Goal: Transaction & Acquisition: Book appointment/travel/reservation

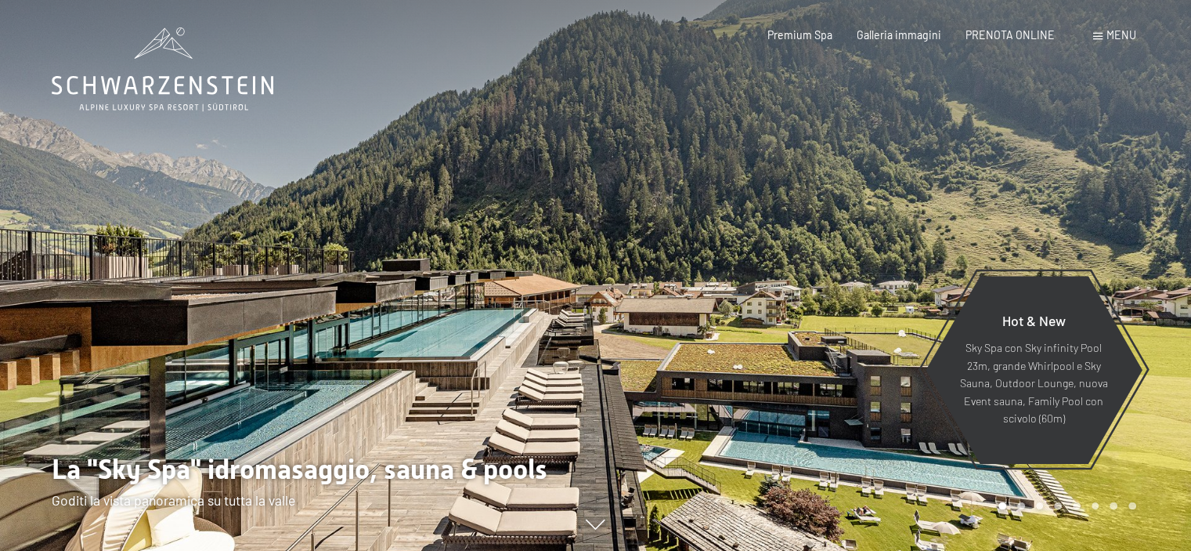
click at [1121, 35] on span "Menu" at bounding box center [1121, 34] width 30 height 13
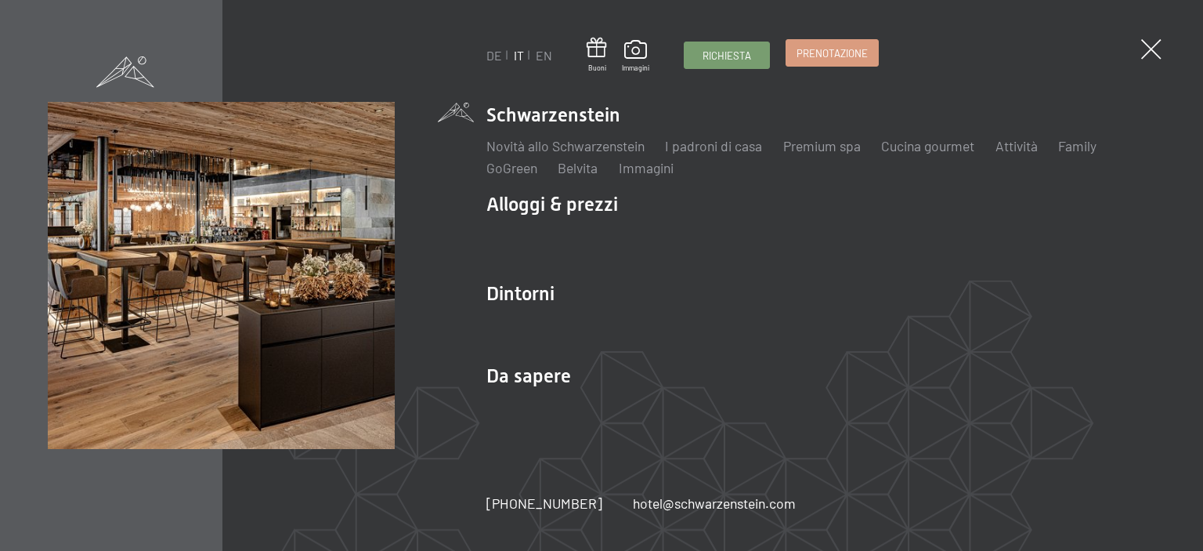
click at [841, 59] on span "Prenotazione" at bounding box center [831, 53] width 71 height 14
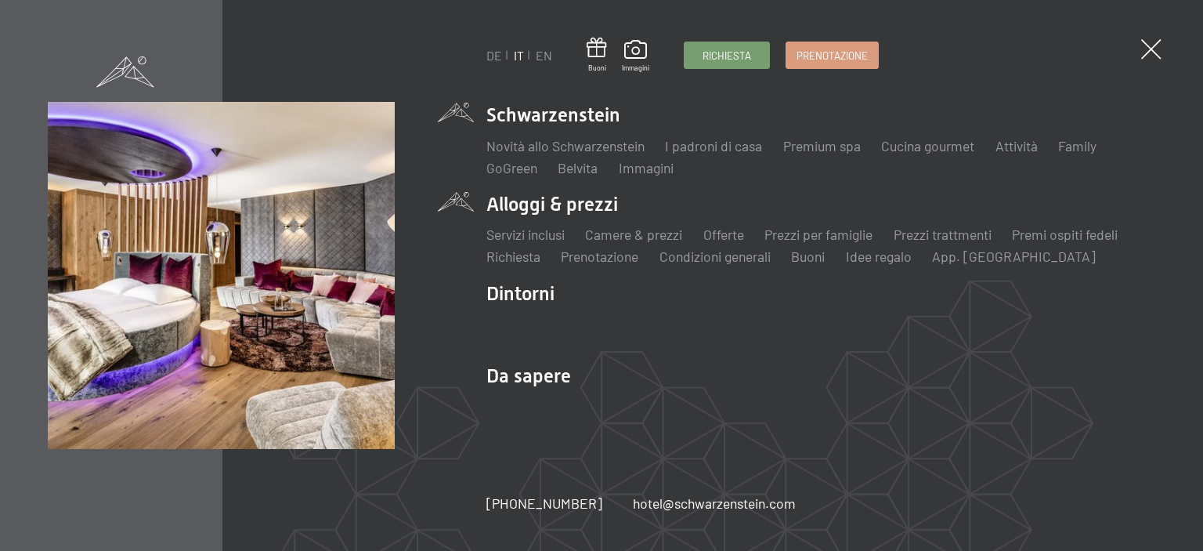
click at [636, 243] on li "Camere & prezzi Lista" at bounding box center [633, 235] width 97 height 20
click at [637, 237] on link "Camere & prezzi" at bounding box center [633, 234] width 97 height 17
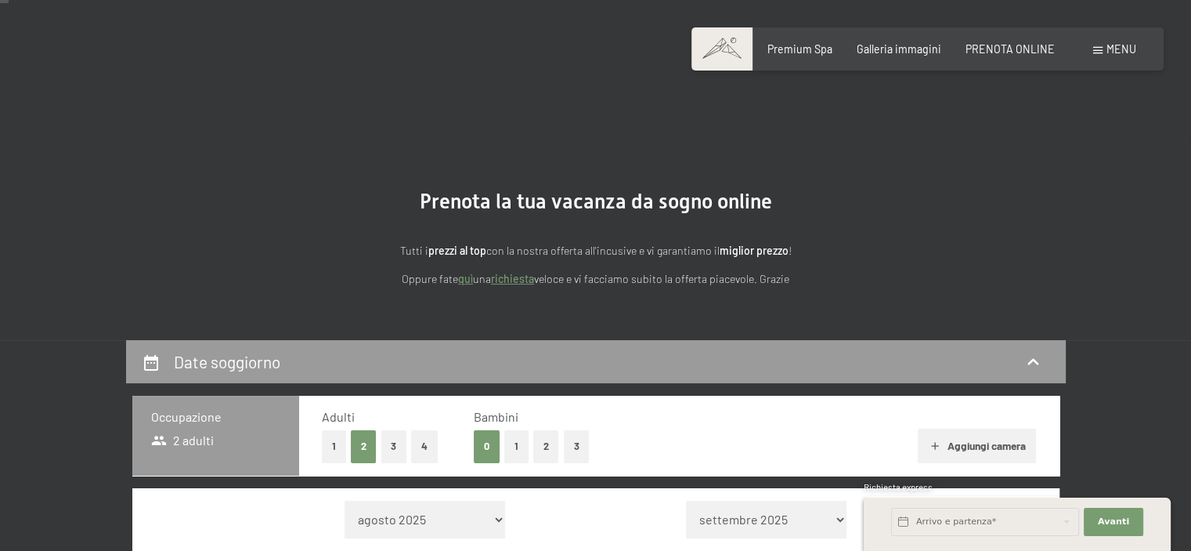
scroll to position [313, 0]
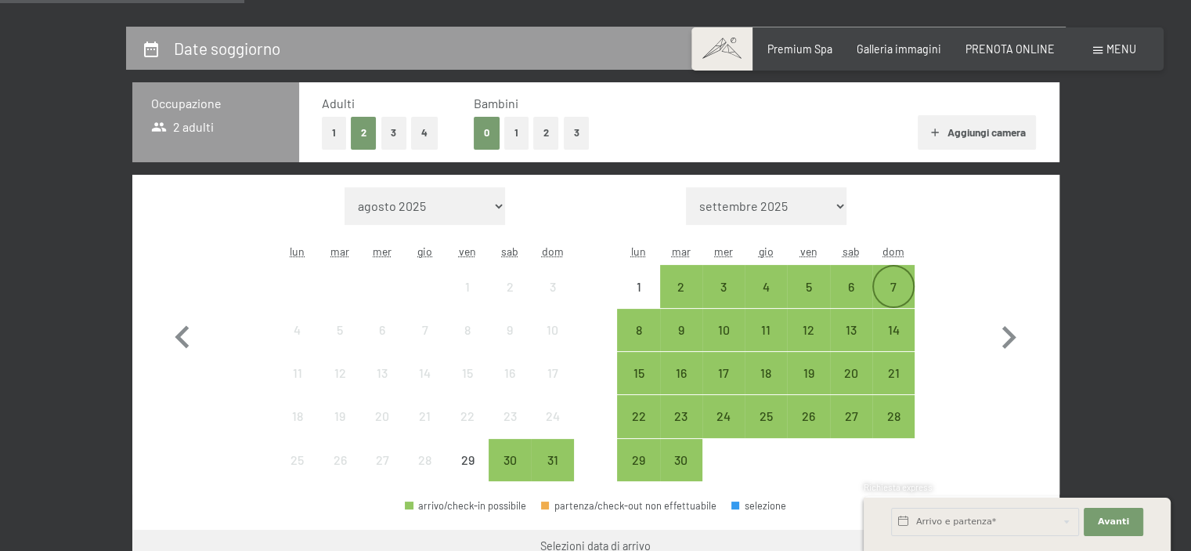
click at [894, 286] on div "7" at bounding box center [893, 299] width 39 height 39
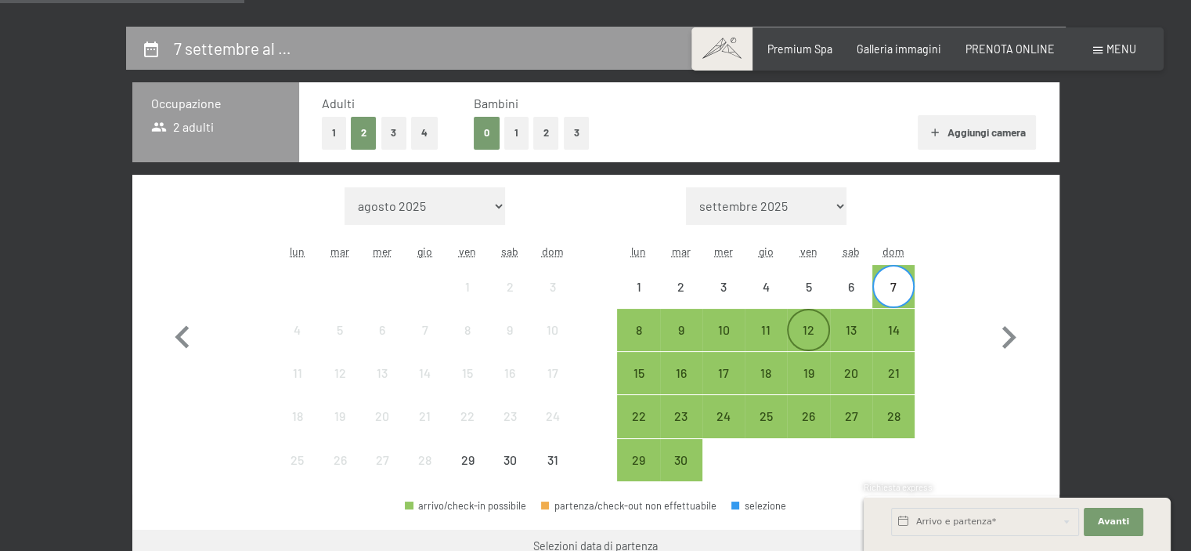
click at [817, 330] on div "12" at bounding box center [808, 342] width 39 height 39
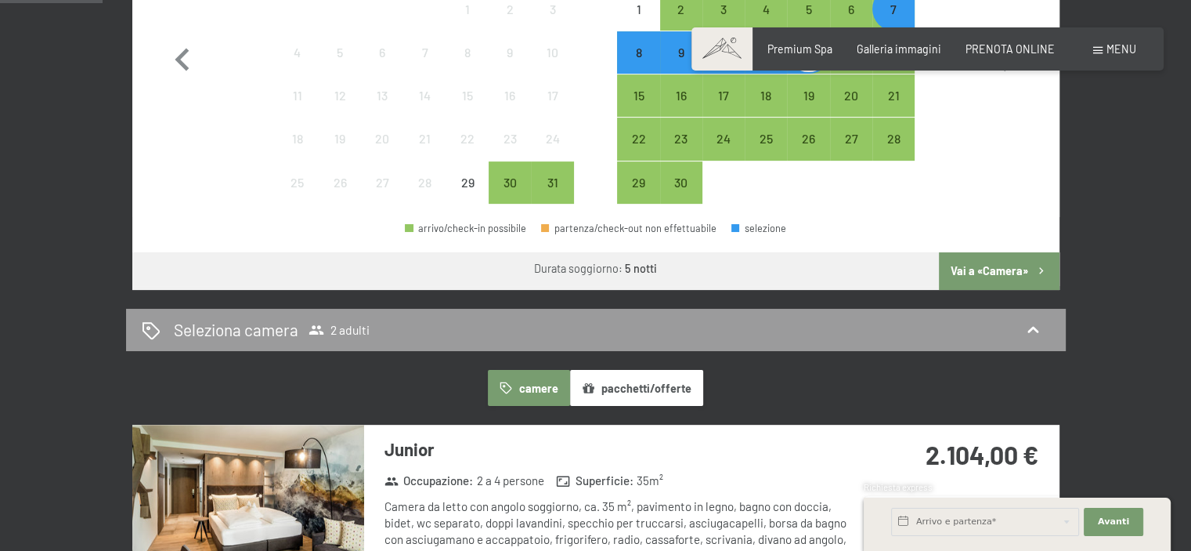
scroll to position [626, 0]
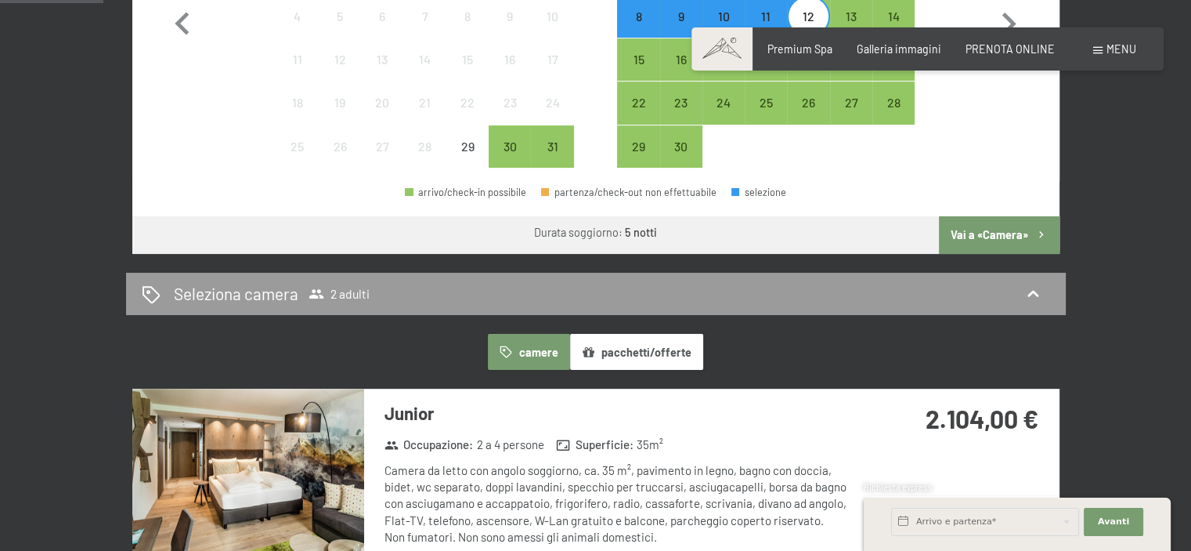
click at [978, 231] on button "Vai a «Camera»" at bounding box center [999, 235] width 120 height 38
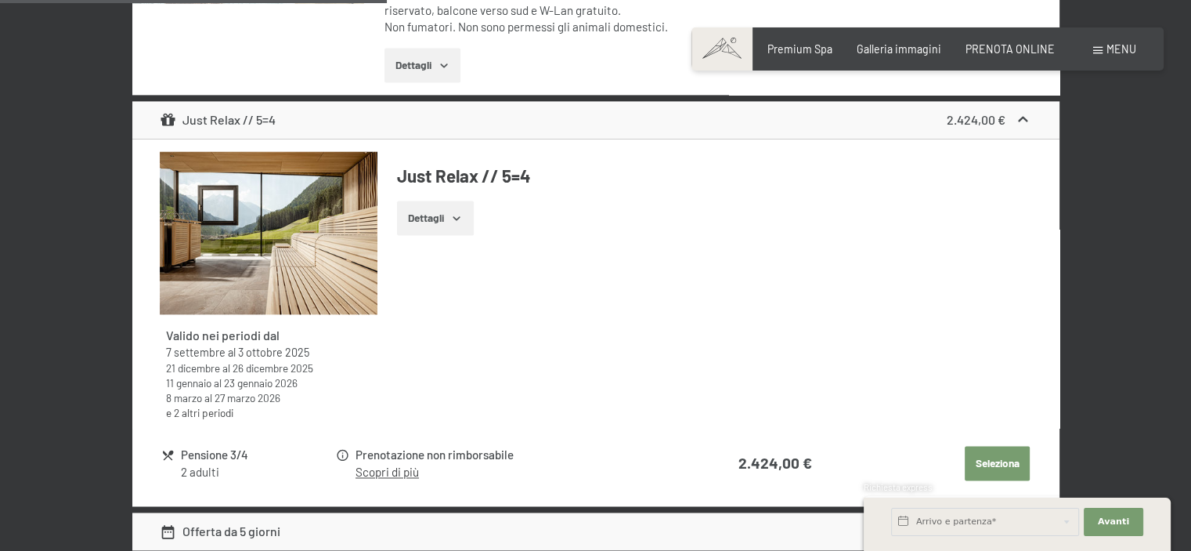
scroll to position [2297, 0]
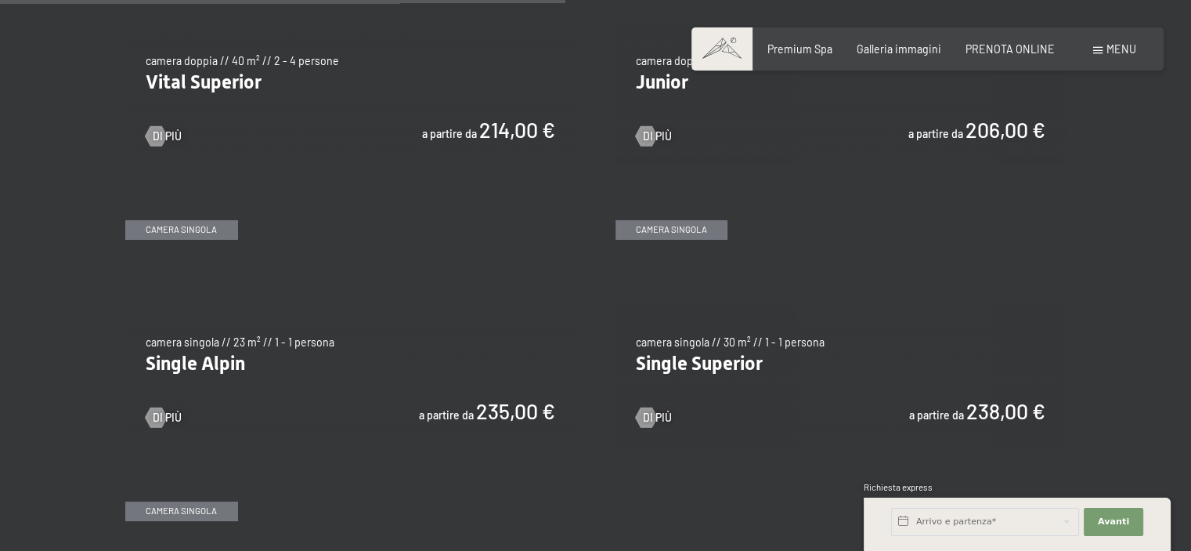
scroll to position [2114, 0]
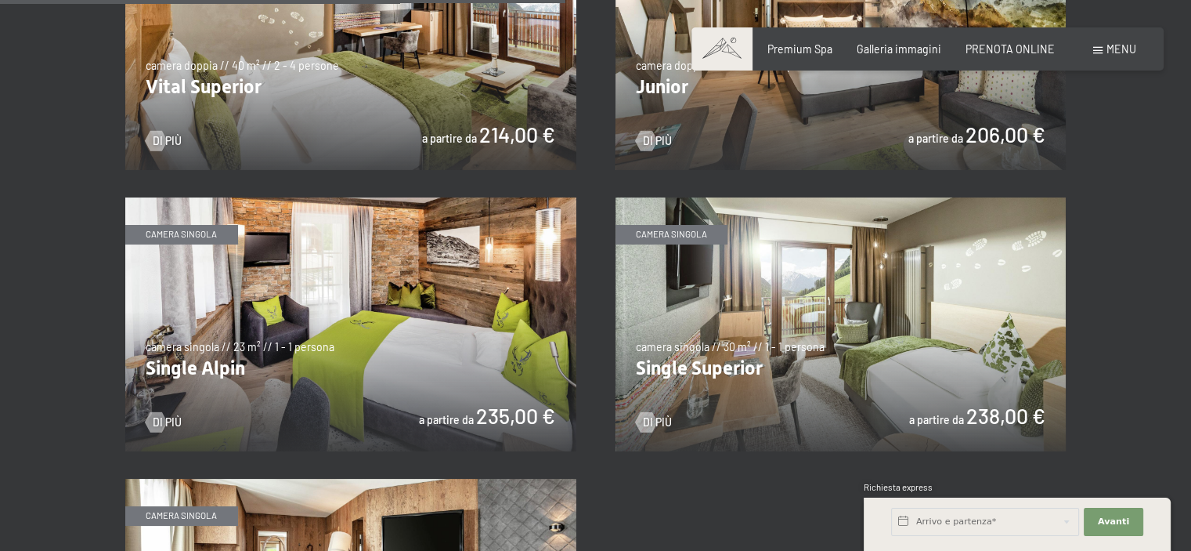
click at [699, 112] on img at bounding box center [841, 43] width 451 height 254
click at [665, 90] on img at bounding box center [841, 43] width 451 height 254
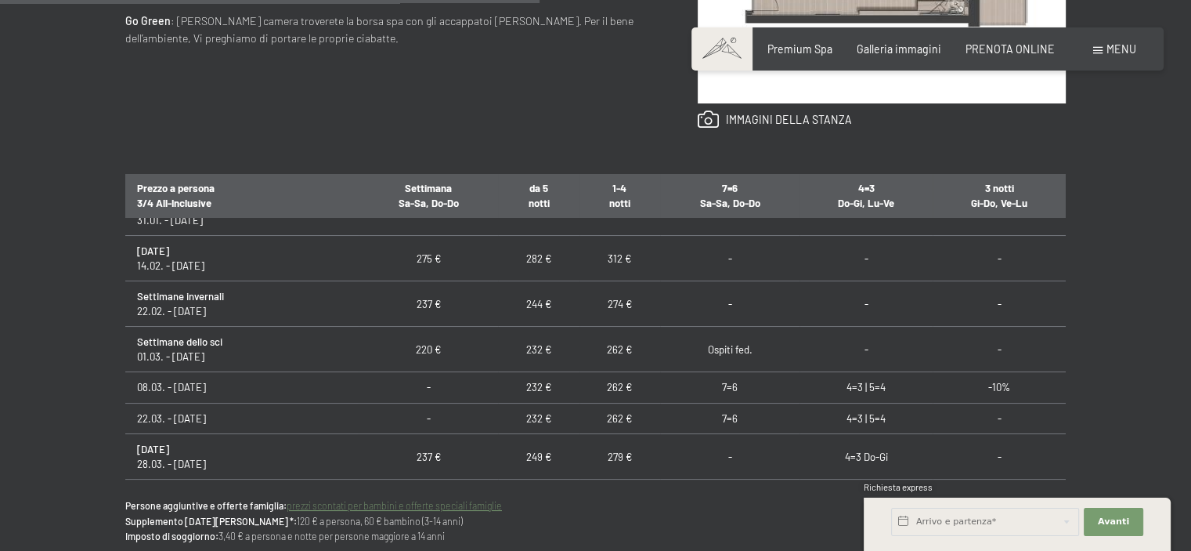
scroll to position [692, 0]
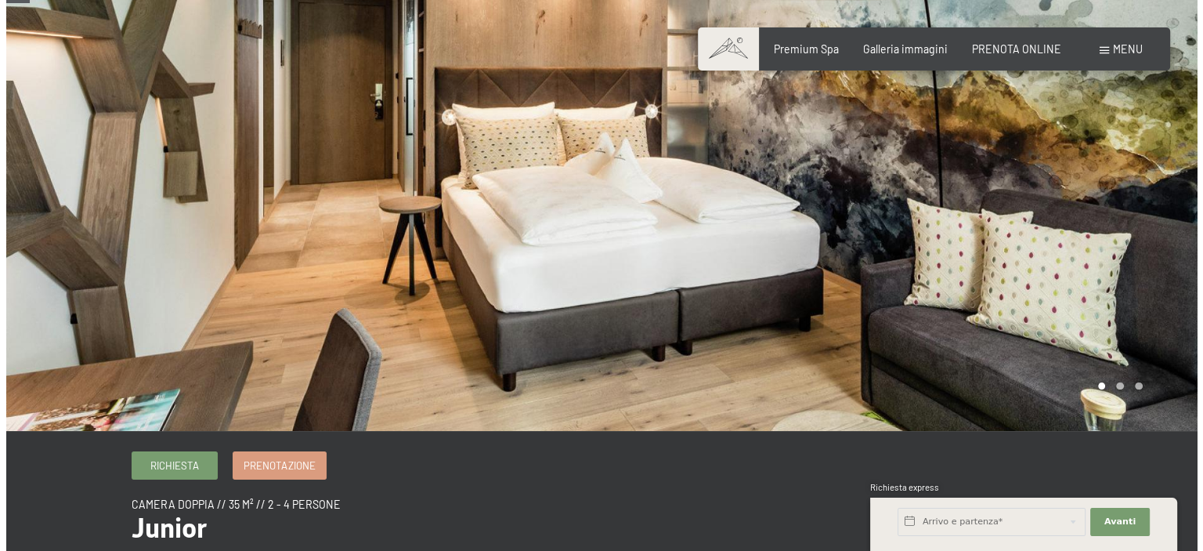
scroll to position [0, 0]
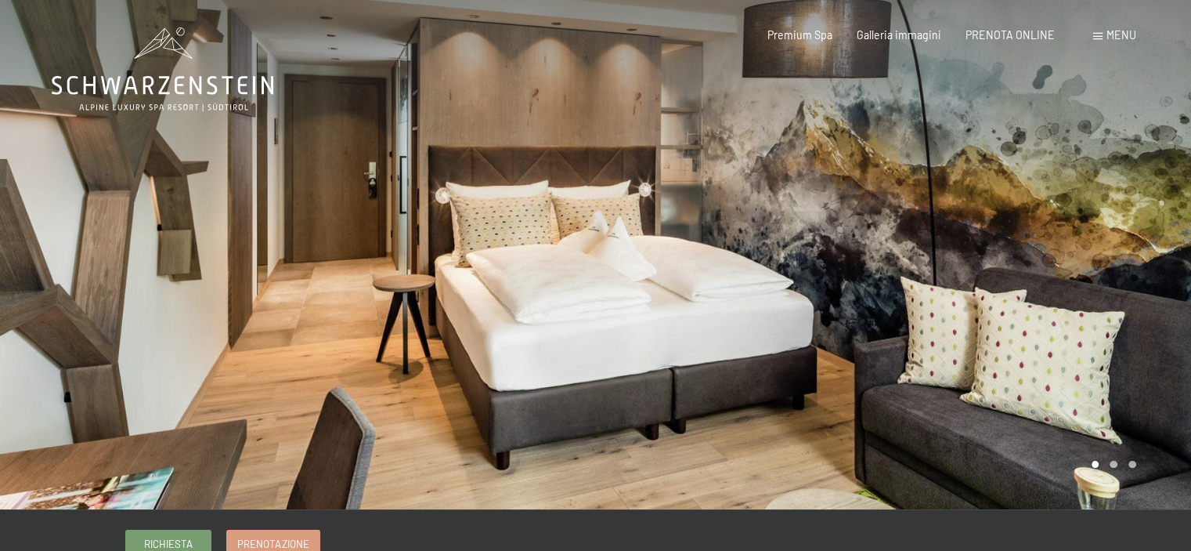
click at [1109, 37] on span "Menu" at bounding box center [1121, 34] width 30 height 13
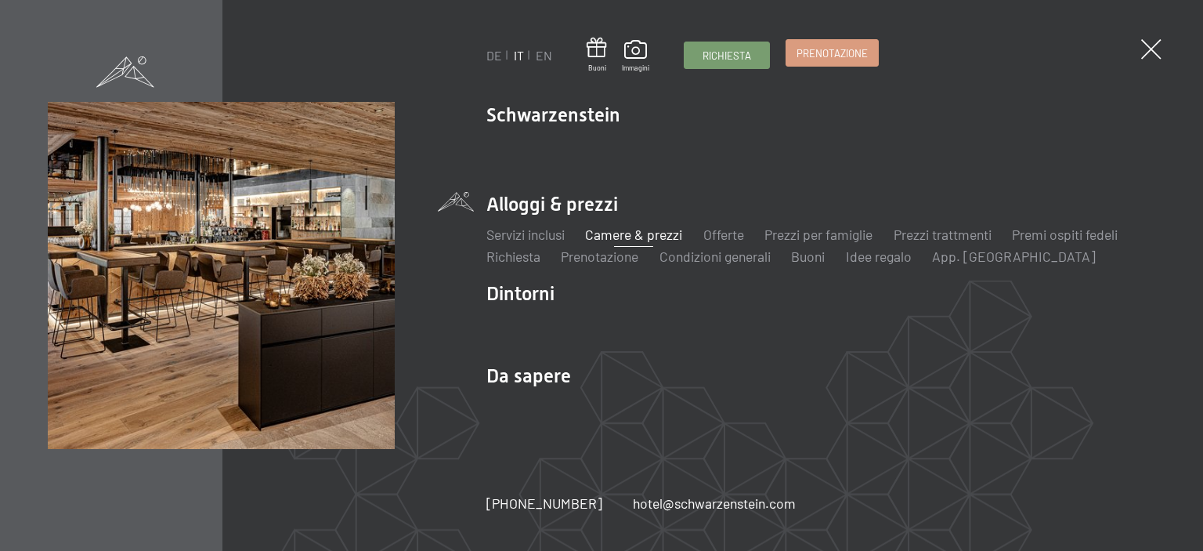
click at [815, 56] on span "Prenotazione" at bounding box center [831, 53] width 71 height 14
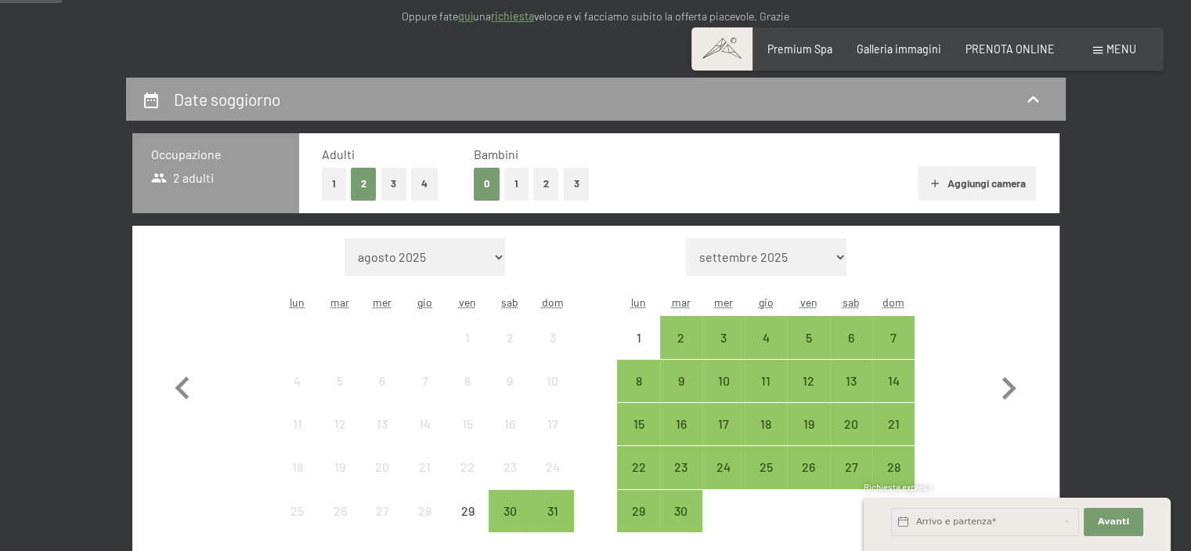
scroll to position [313, 0]
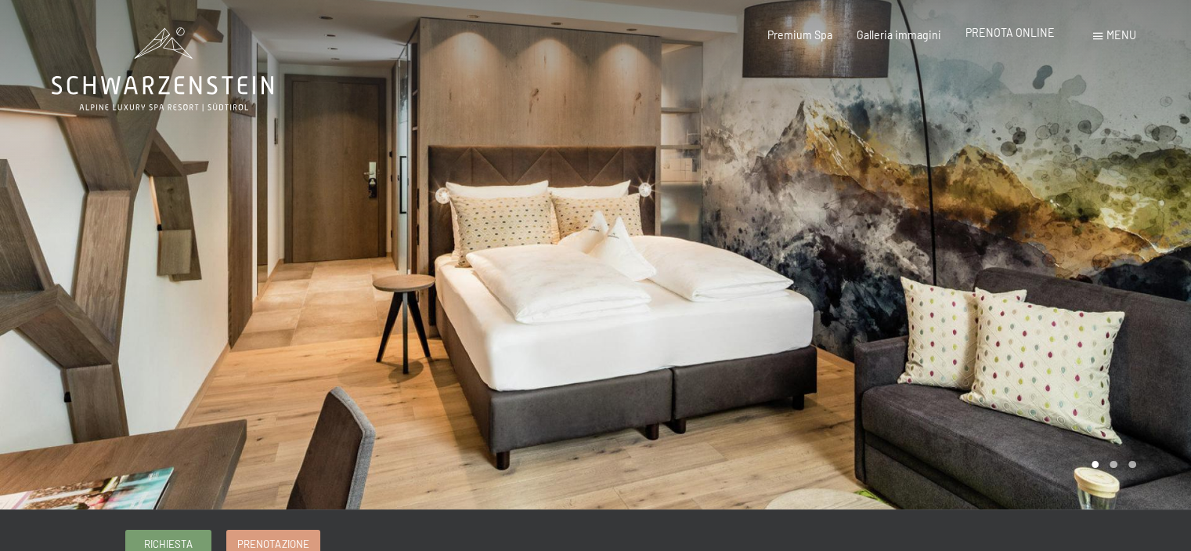
click at [1009, 33] on span "PRENOTA ONLINE" at bounding box center [1010, 32] width 89 height 13
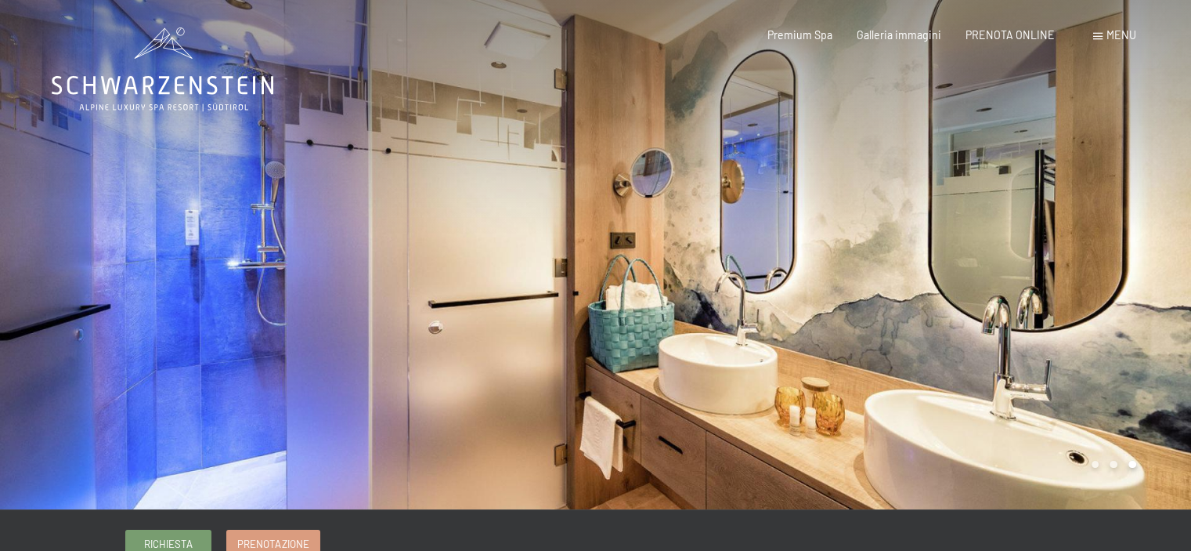
click at [1135, 34] on div "Prenotazione Richiesta Premium Spa Galleria immagini PRENOTA ONLINE Menu DE IT …" at bounding box center [927, 35] width 417 height 16
click at [1123, 34] on span "Menu" at bounding box center [1121, 34] width 30 height 13
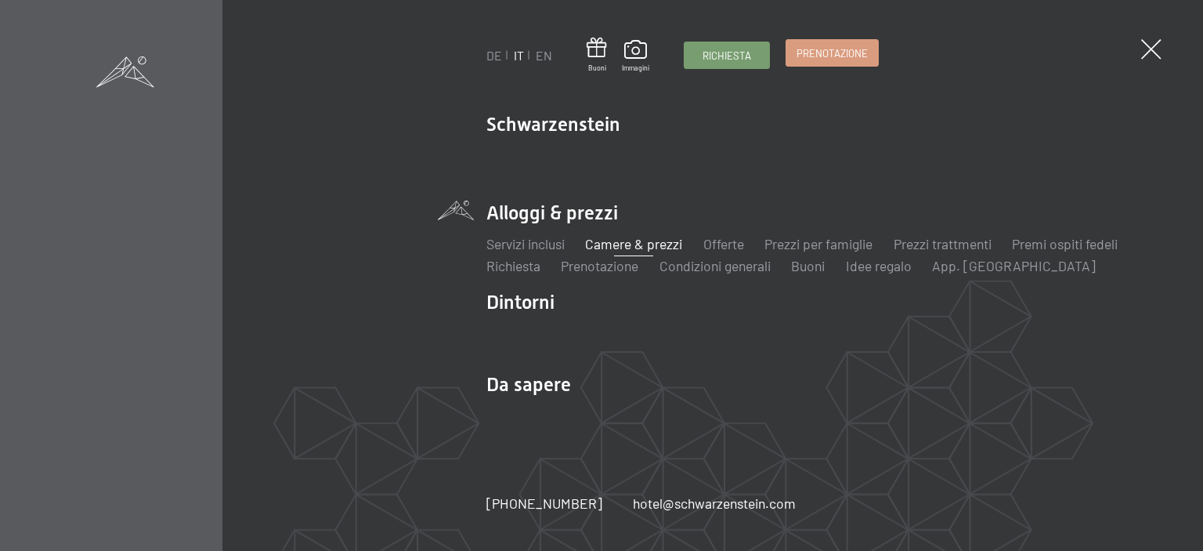
click at [830, 55] on span "Prenotazione" at bounding box center [831, 53] width 71 height 14
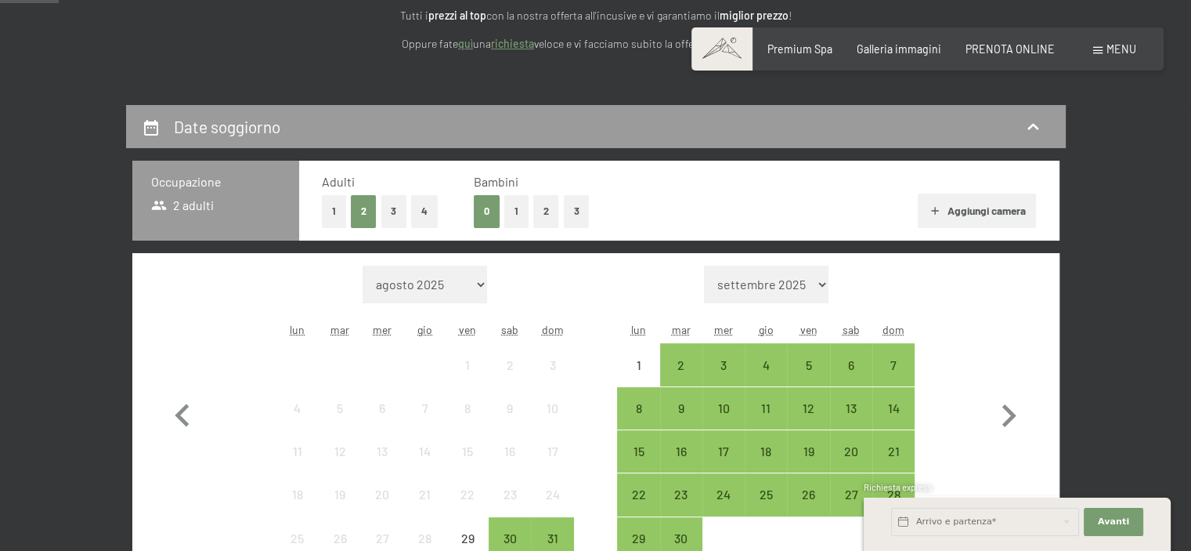
scroll to position [313, 0]
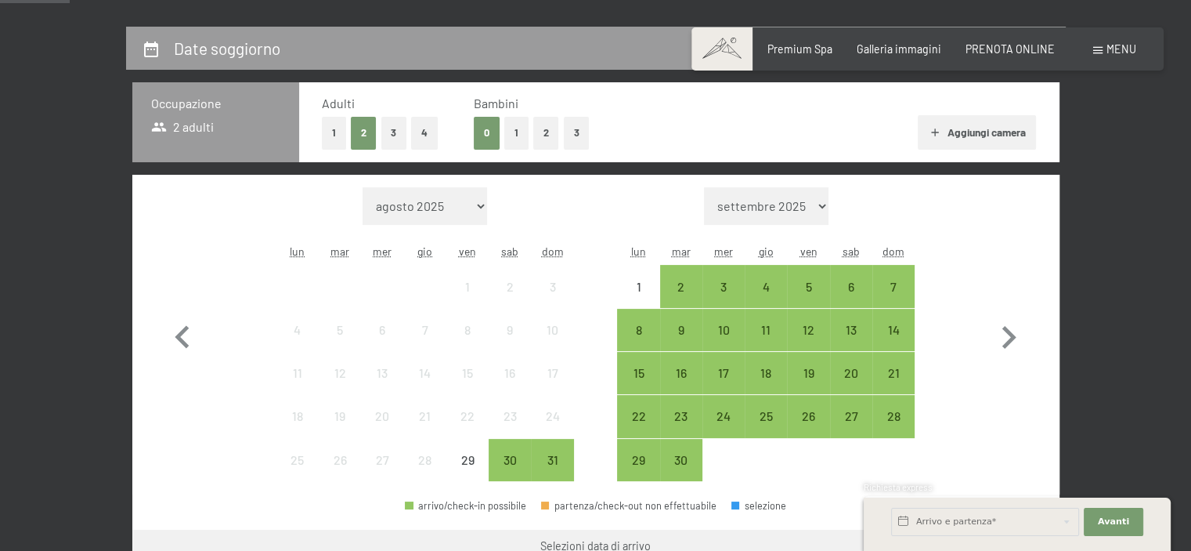
click at [818, 203] on select "settembre 2025 ottobre 2025 novembre 2025 dicembre 2025 gennaio 2026 febbraio 2…" at bounding box center [766, 206] width 125 height 38
select select "2026-02-01"
select select "2026-03-01"
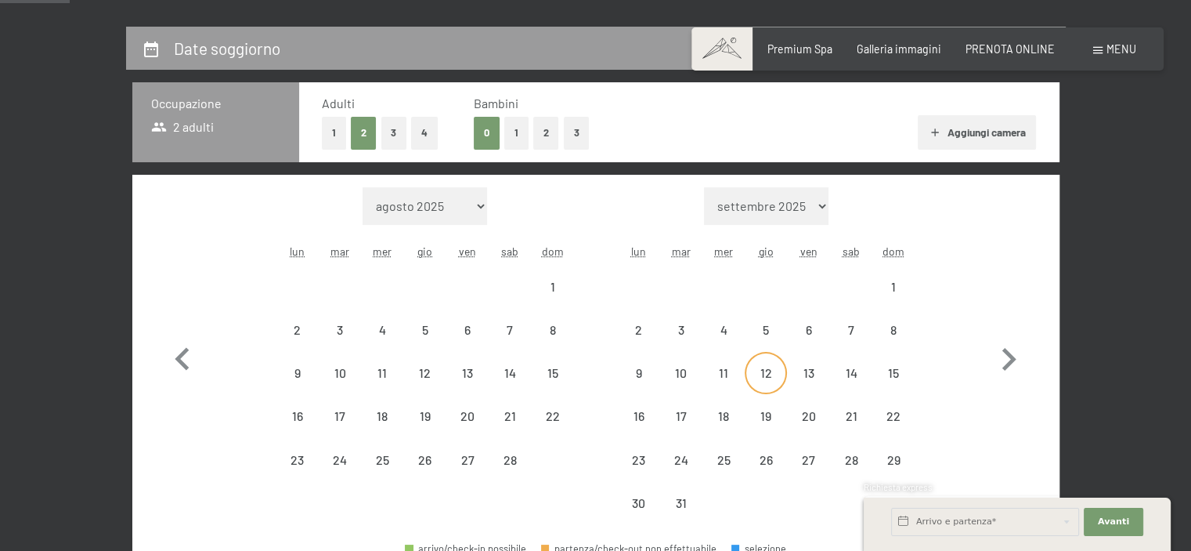
select select "2026-02-01"
select select "[DATE]"
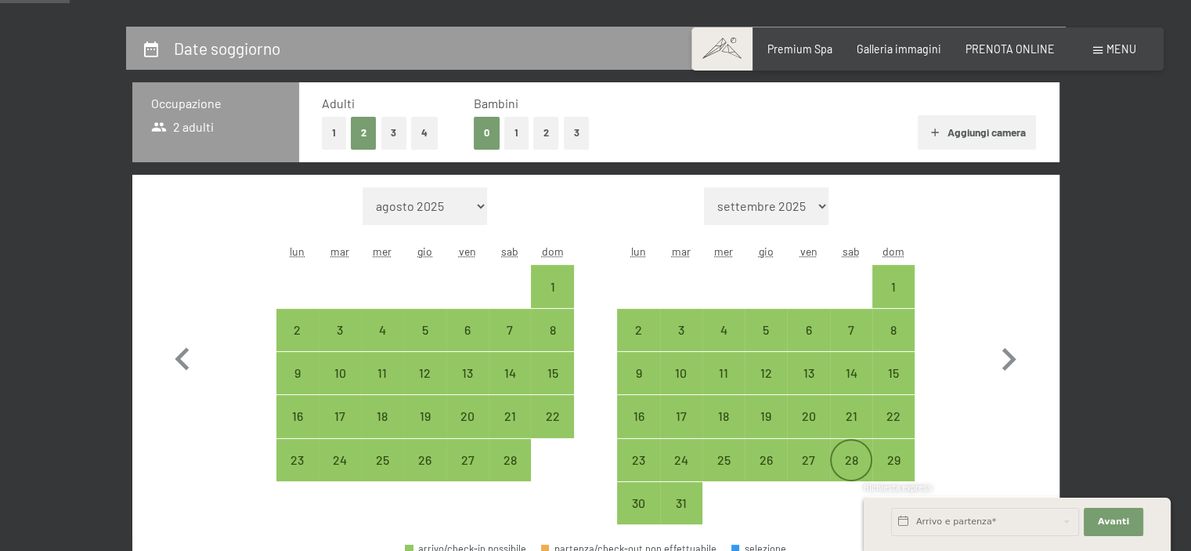
click at [847, 460] on div "28" at bounding box center [851, 472] width 39 height 39
select select "2026-02-01"
select select "[DATE]"
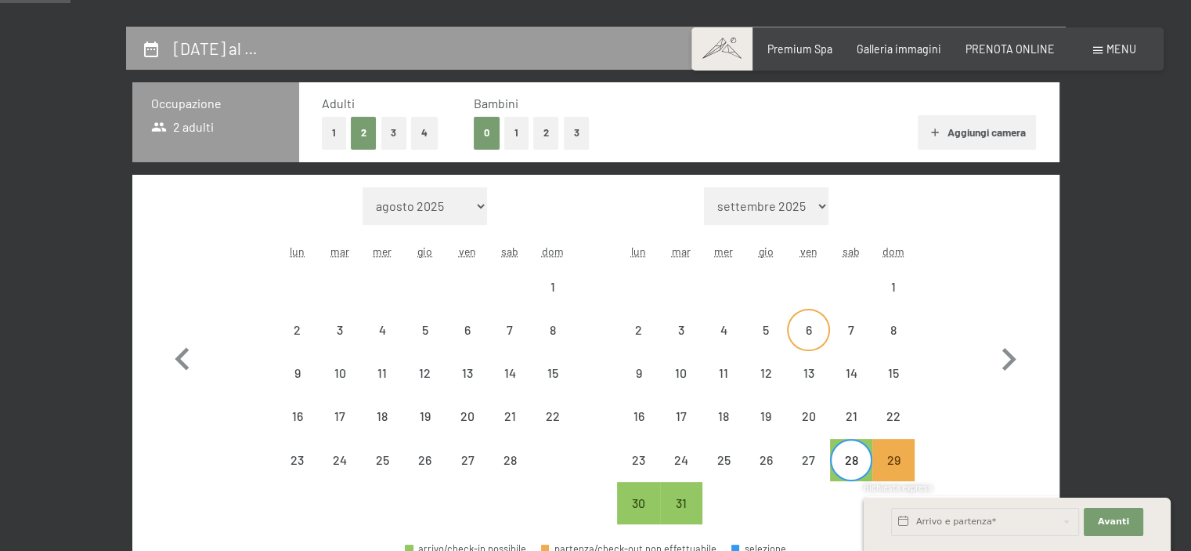
scroll to position [392, 0]
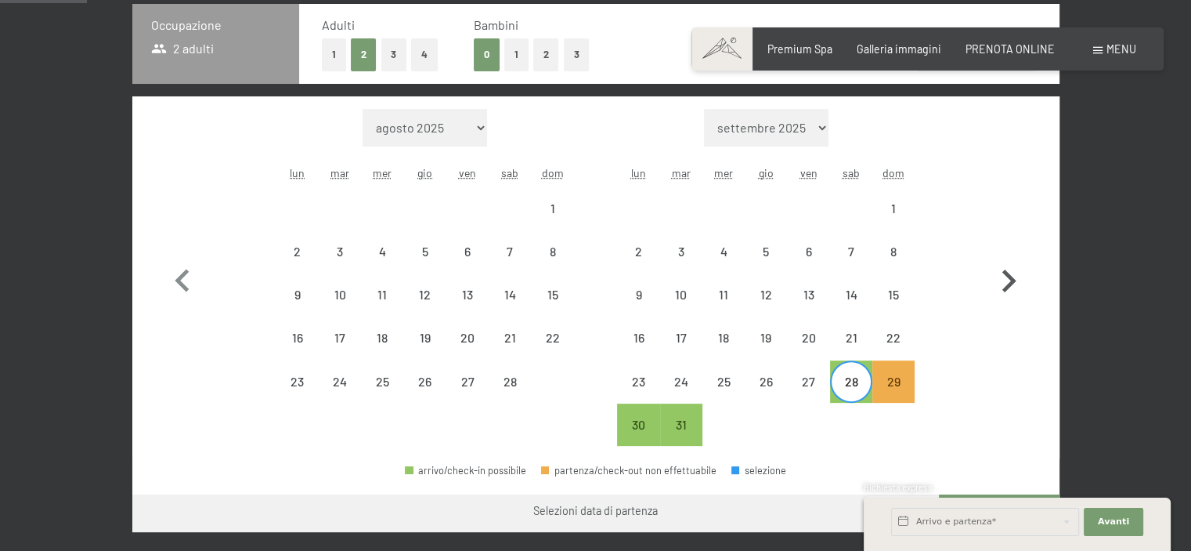
click at [1012, 279] on icon "button" at bounding box center [1009, 280] width 14 height 23
select select "[DATE]"
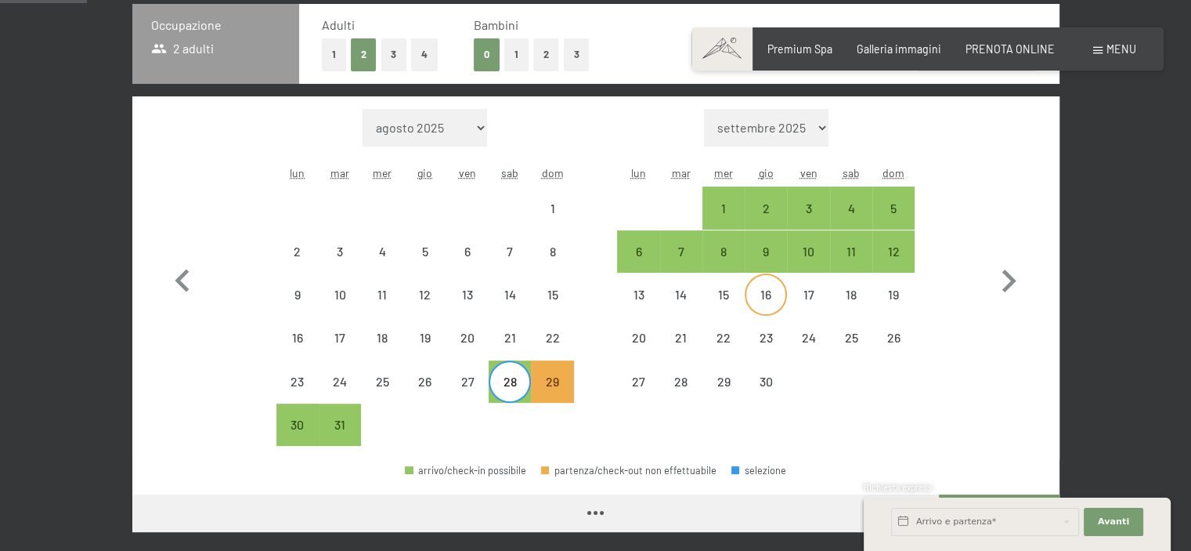
select select "[DATE]"
click at [714, 203] on div "1" at bounding box center [723, 221] width 39 height 39
select select "[DATE]"
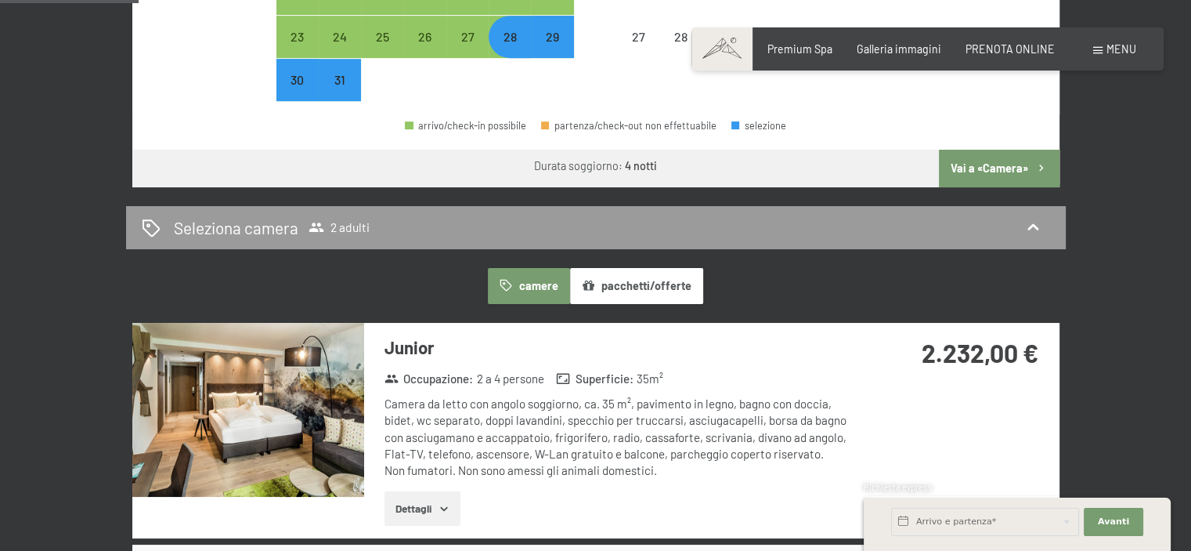
scroll to position [783, 0]
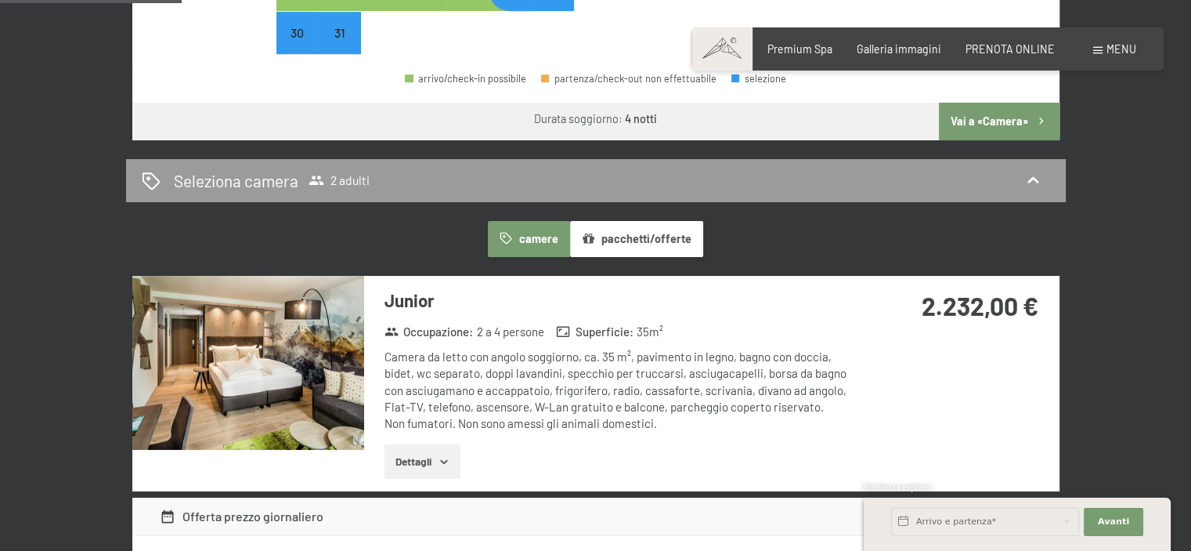
click at [969, 123] on button "Vai a «Camera»" at bounding box center [999, 122] width 120 height 38
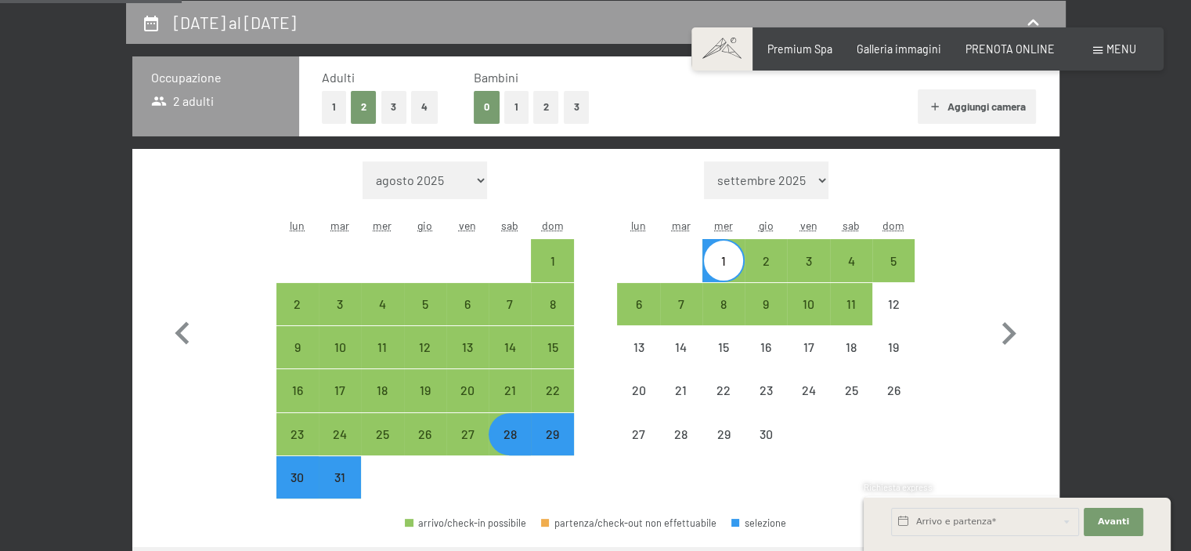
select select "[DATE]"
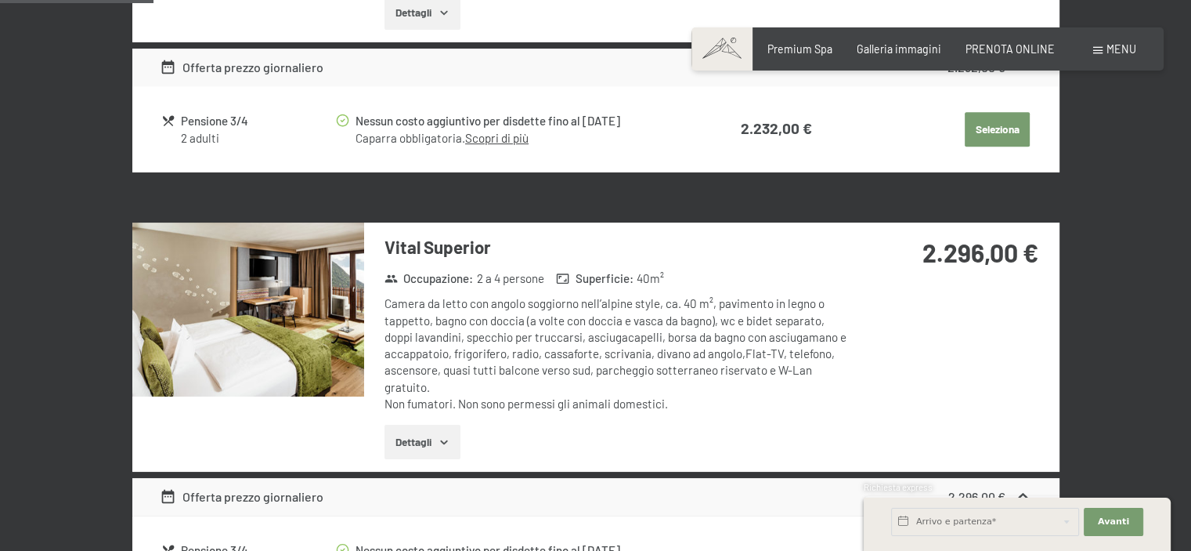
scroll to position [574, 0]
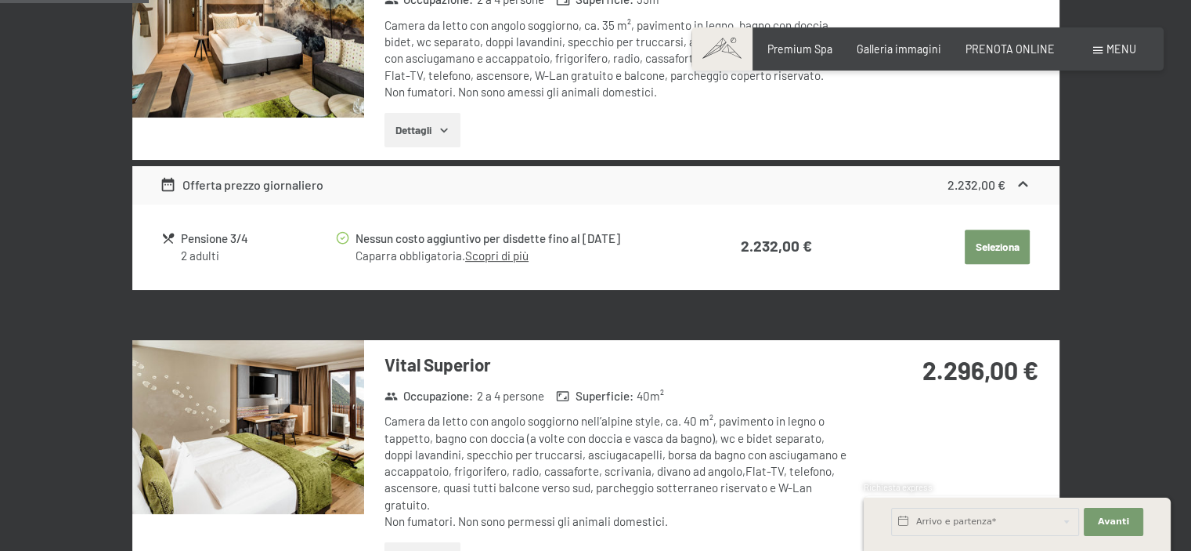
click at [306, 57] on img at bounding box center [248, 31] width 232 height 174
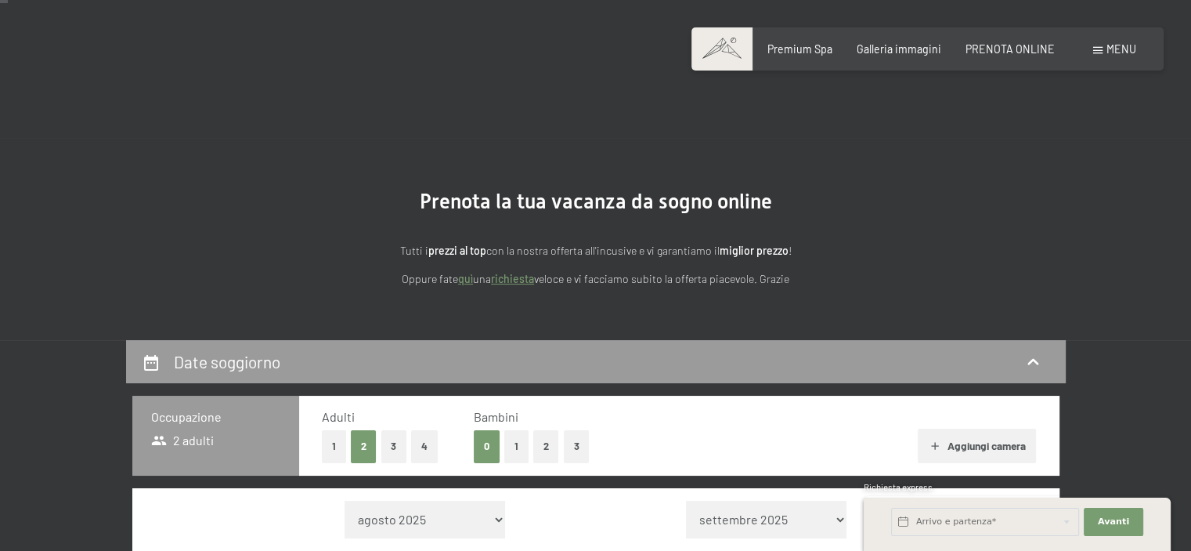
scroll to position [392, 0]
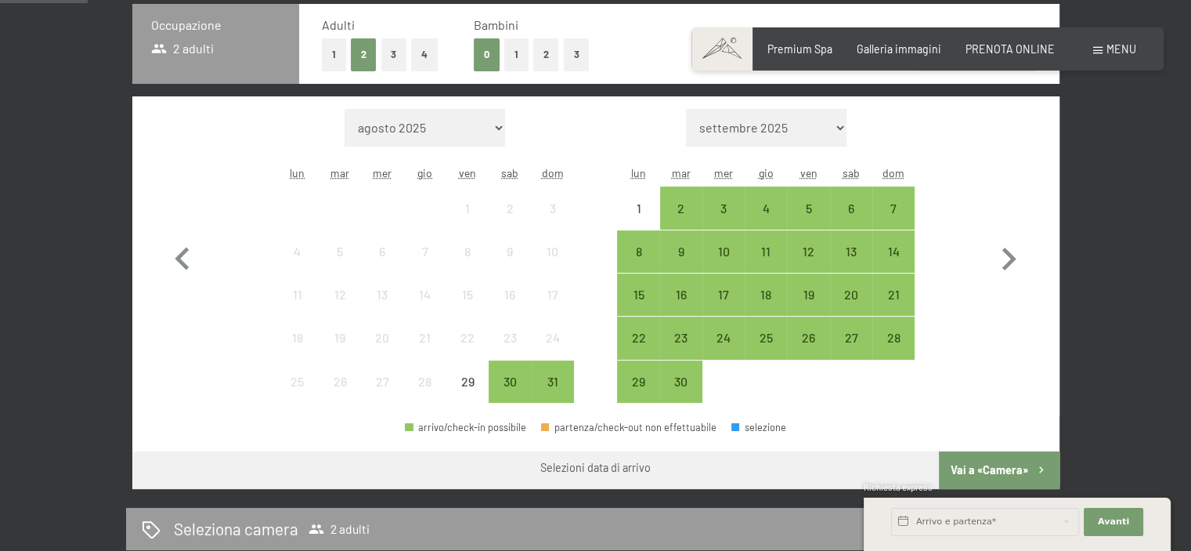
click at [818, 126] on select "settembre 2025 ottobre 2025 novembre 2025 dicembre 2025 gennaio 2026 febbraio 2…" at bounding box center [766, 128] width 161 height 38
click at [437, 124] on select "agosto 2025 settembre 2025 ottobre 2025 novembre 2025 dicembre 2025 gennaio 202…" at bounding box center [425, 128] width 161 height 38
select select "[DATE]"
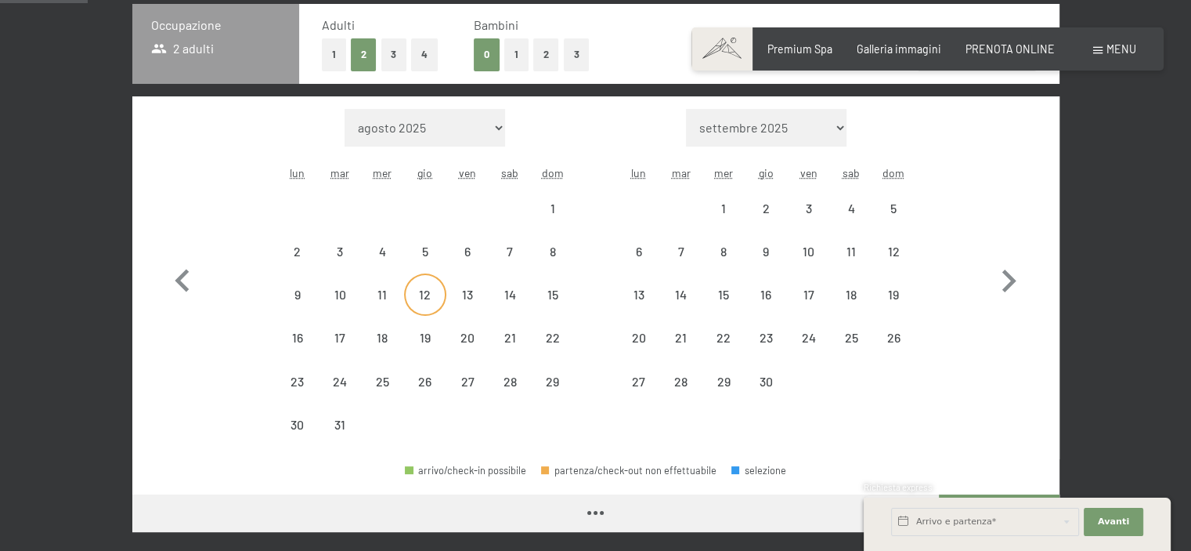
select select "[DATE]"
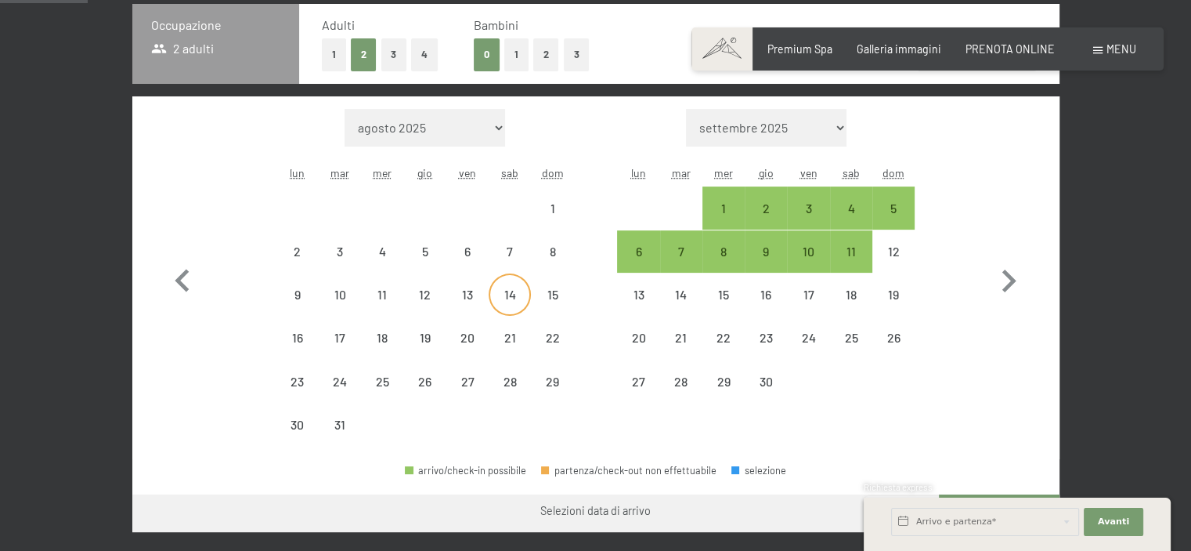
select select "[DATE]"
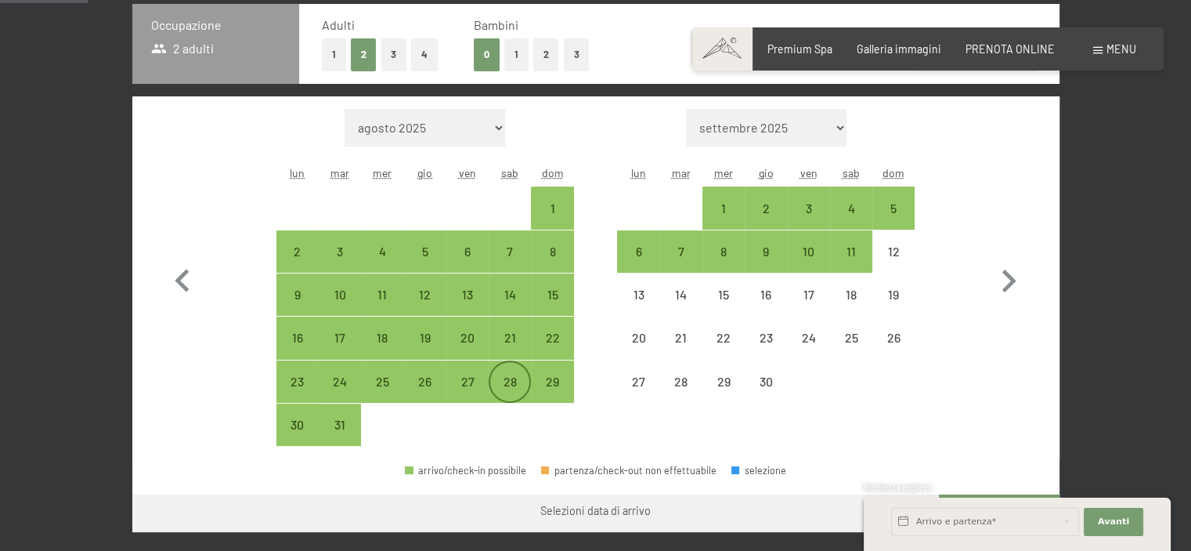
click at [504, 381] on div "28" at bounding box center [509, 394] width 39 height 39
select select "[DATE]"
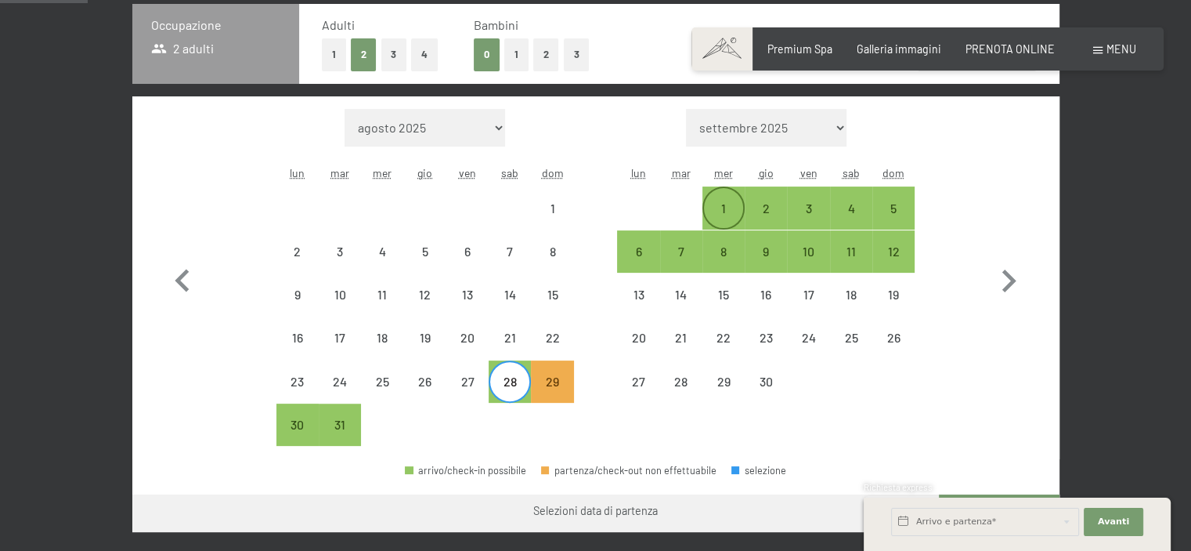
click at [727, 206] on div "1" at bounding box center [723, 221] width 39 height 39
select select "[DATE]"
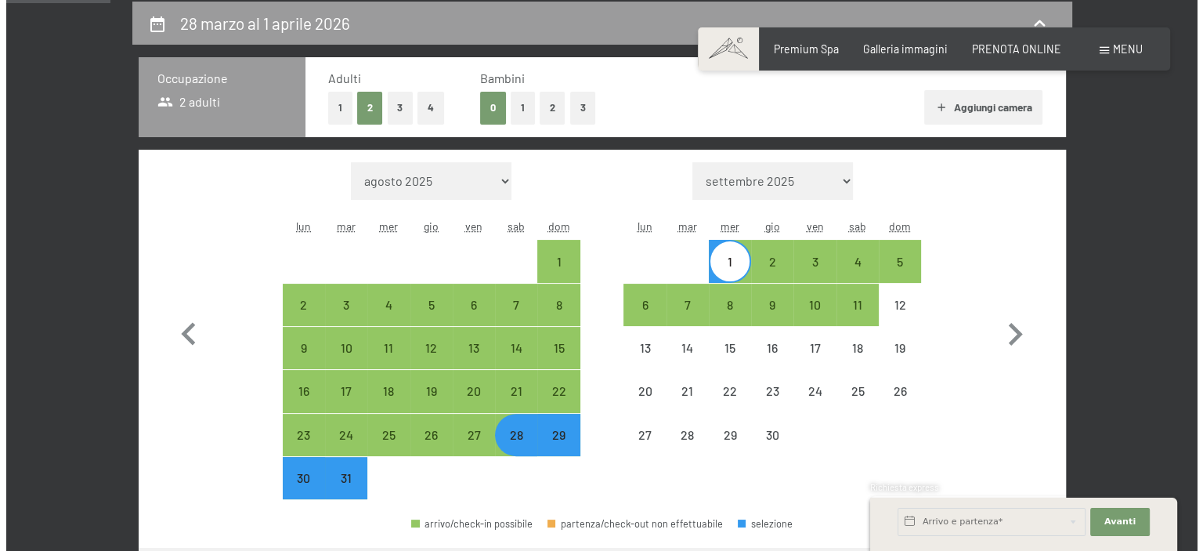
scroll to position [313, 0]
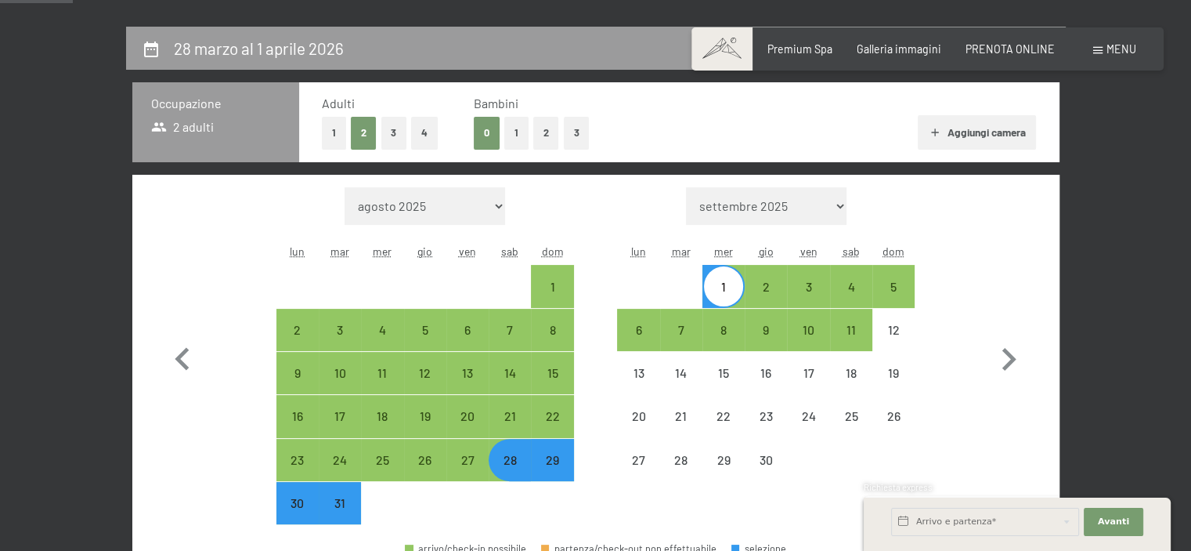
click at [1109, 45] on span "Menu" at bounding box center [1121, 48] width 30 height 13
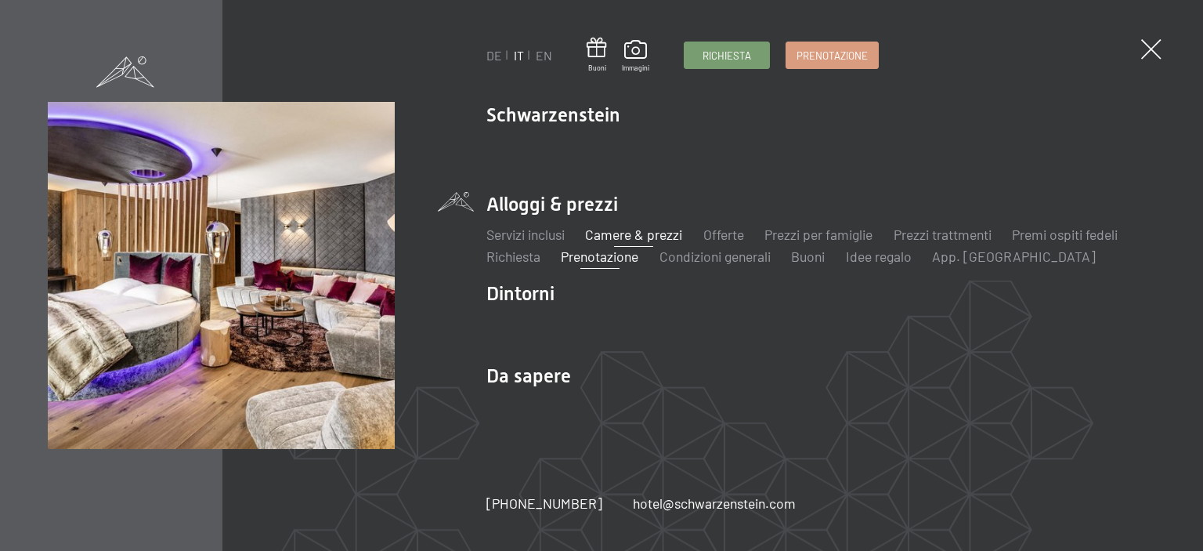
click at [616, 232] on link "Camere & prezzi" at bounding box center [633, 234] width 97 height 17
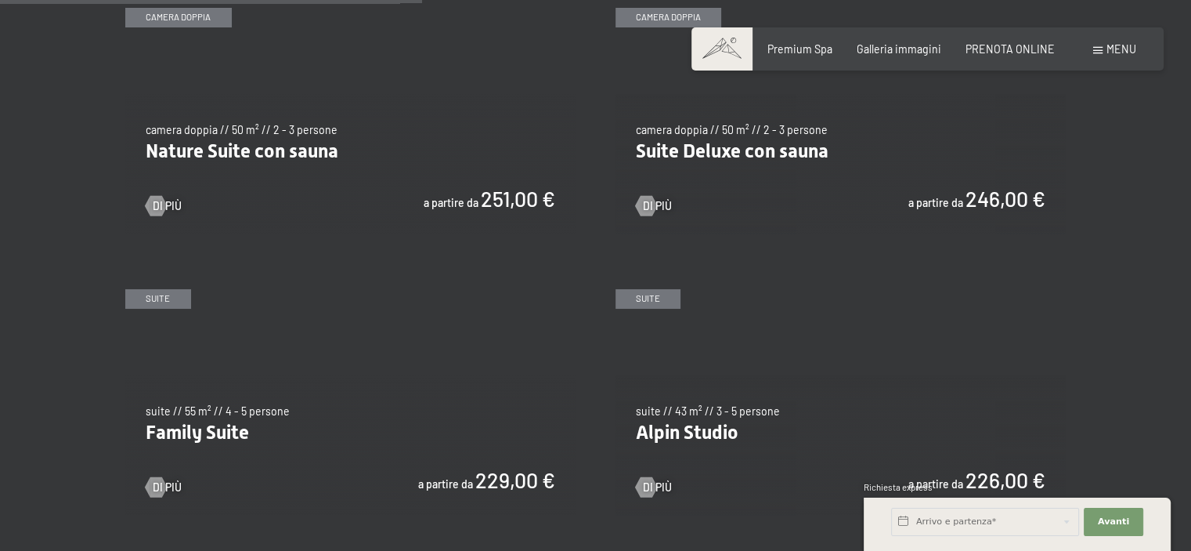
scroll to position [1879, 0]
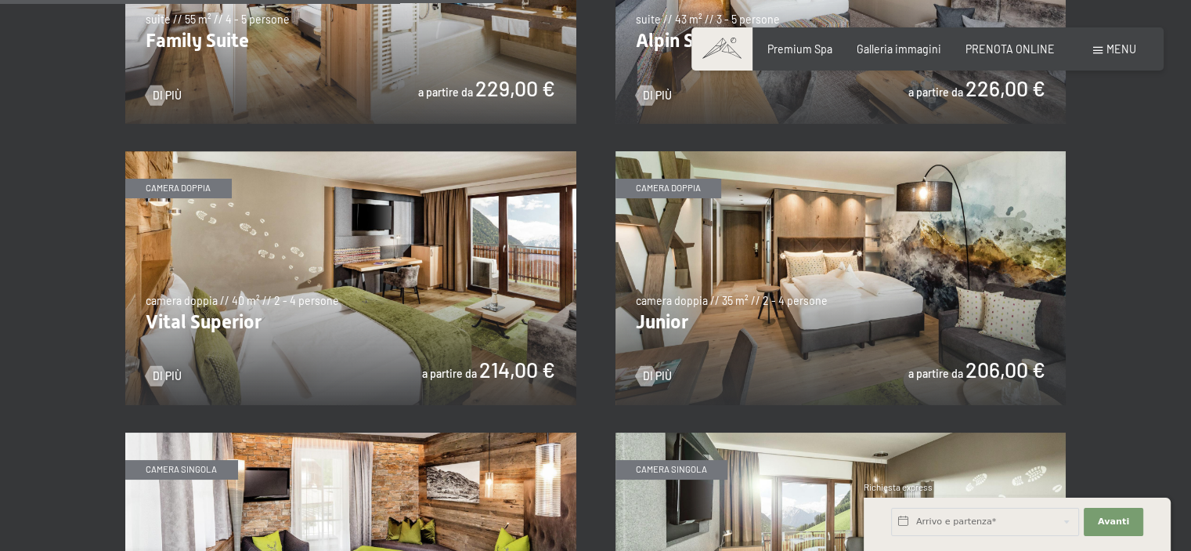
click at [647, 321] on img at bounding box center [841, 278] width 451 height 254
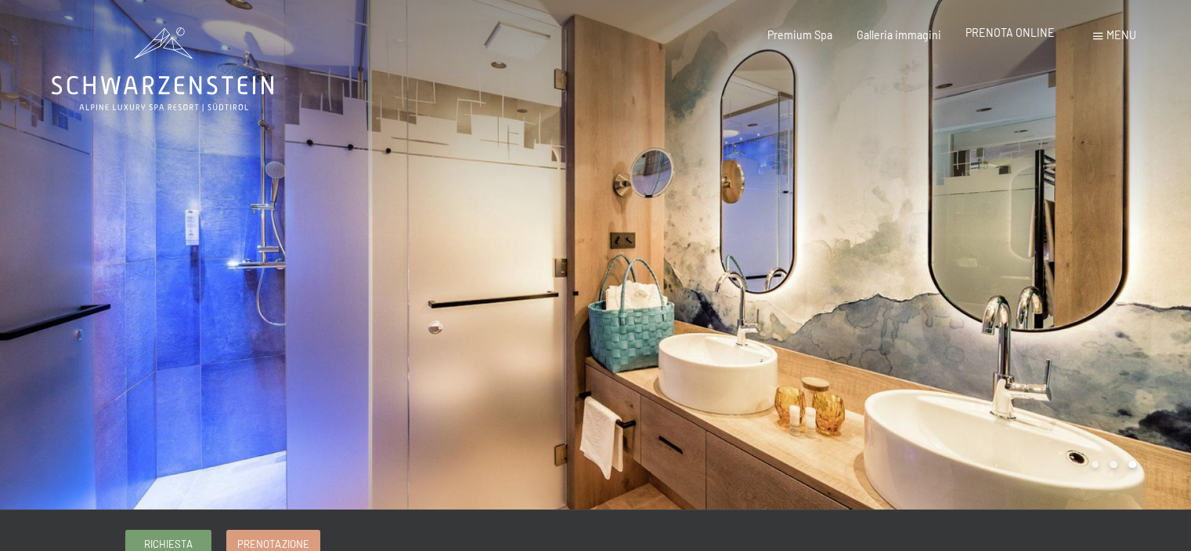
click at [1031, 34] on span "PRENOTA ONLINE" at bounding box center [1010, 32] width 89 height 13
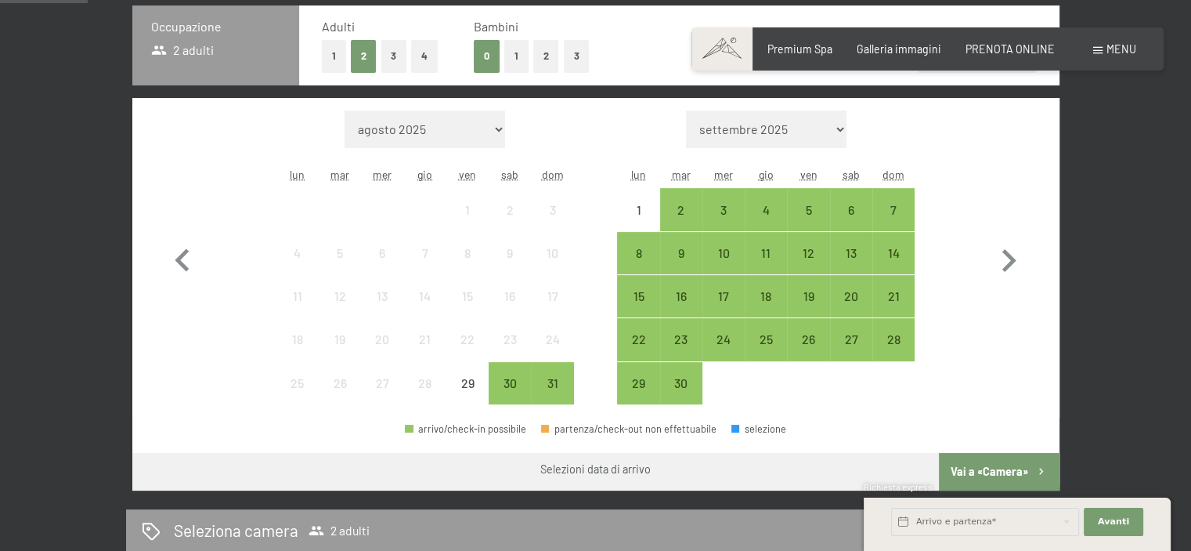
scroll to position [392, 0]
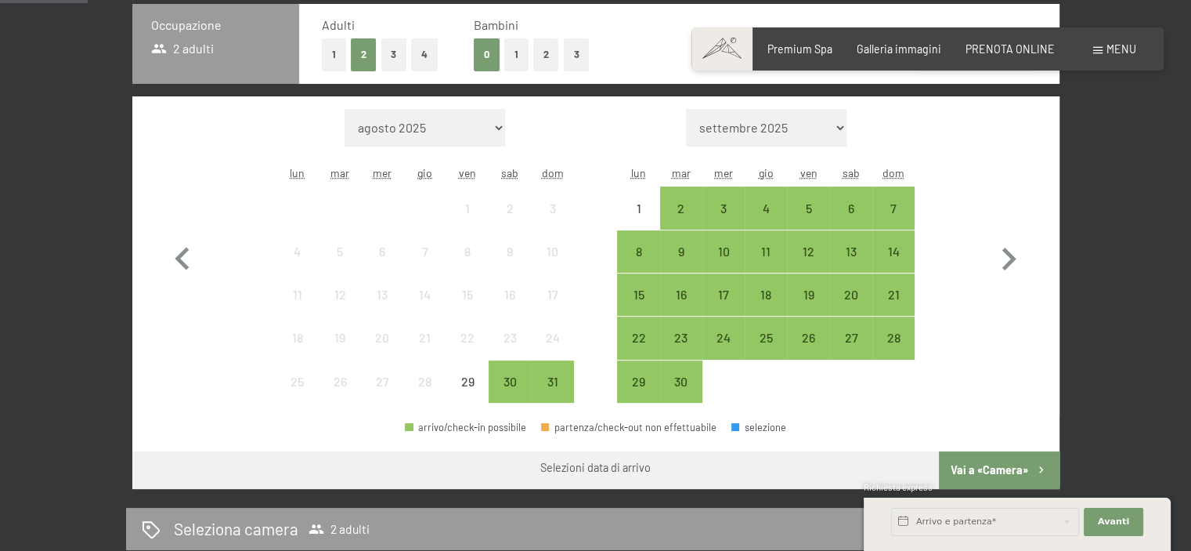
click at [468, 128] on select "agosto 2025 settembre 2025 ottobre 2025 novembre 2025 dicembre 2025 gennaio 202…" at bounding box center [425, 128] width 161 height 38
select select "[DATE]"
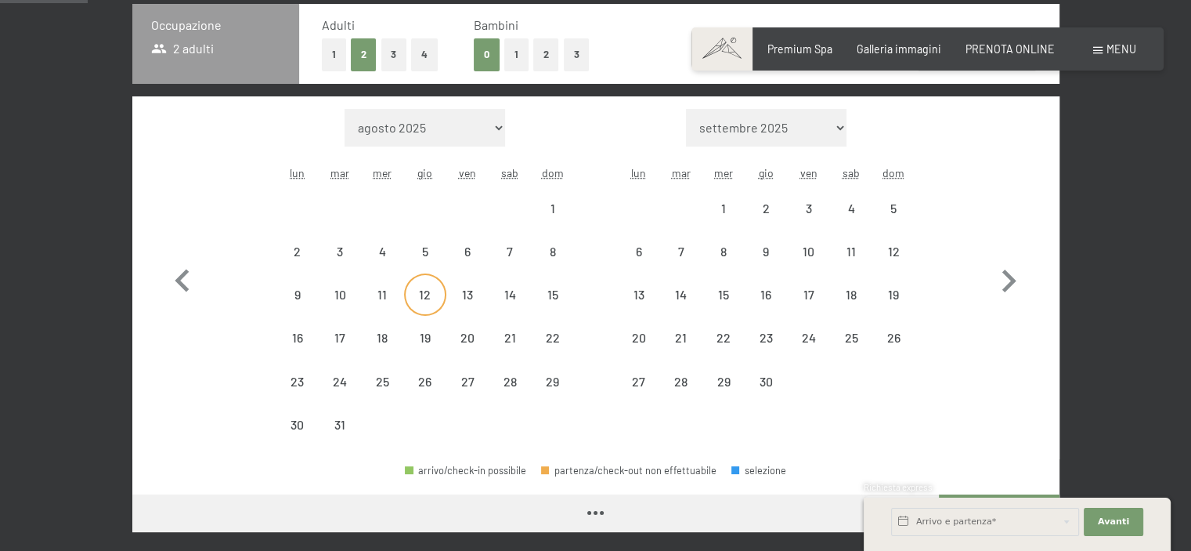
select select "[DATE]"
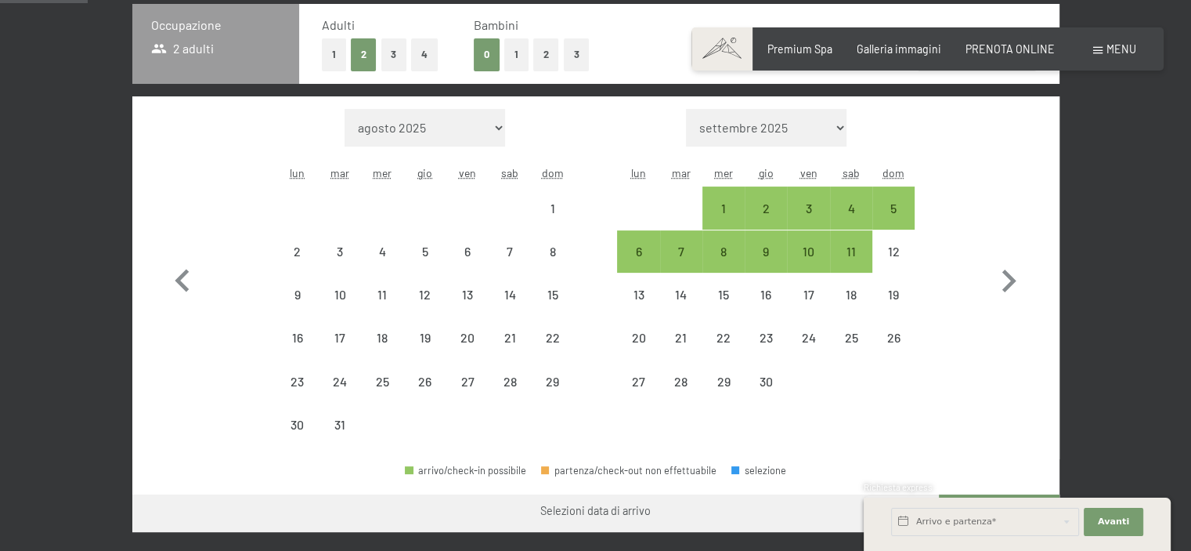
select select "[DATE]"
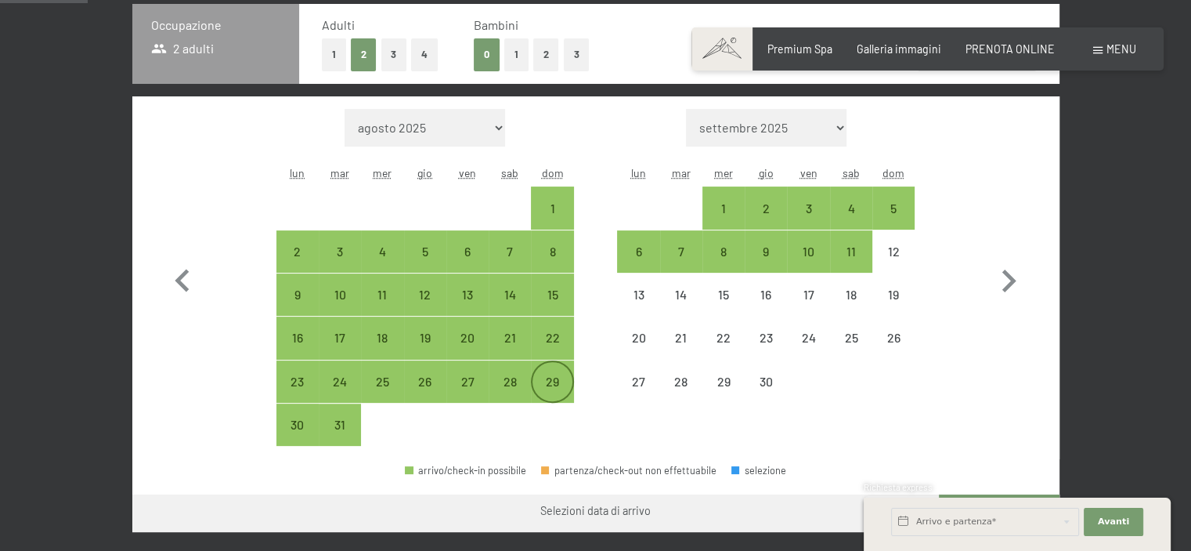
click at [553, 378] on div "29" at bounding box center [551, 394] width 39 height 39
select select "[DATE]"
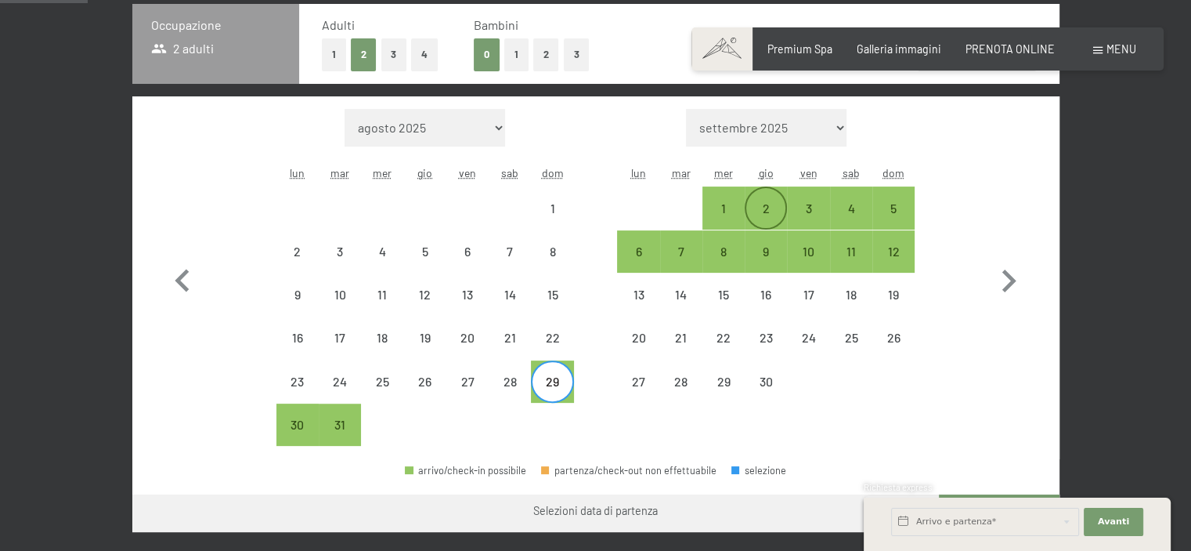
click at [760, 205] on div "2" at bounding box center [765, 221] width 39 height 39
select select "[DATE]"
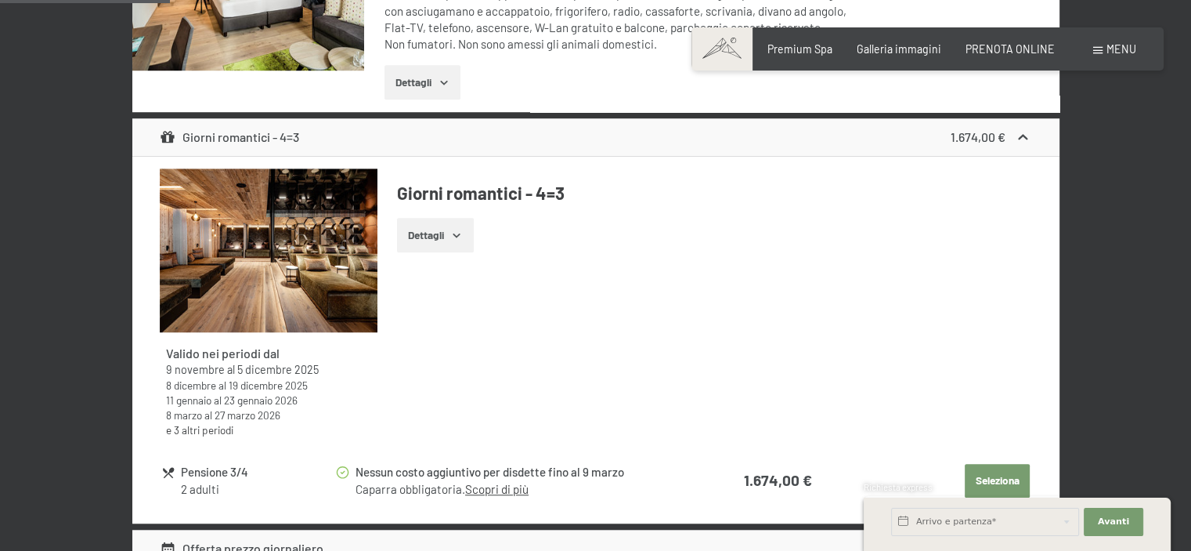
scroll to position [1175, 0]
